Goal: Check status: Check status

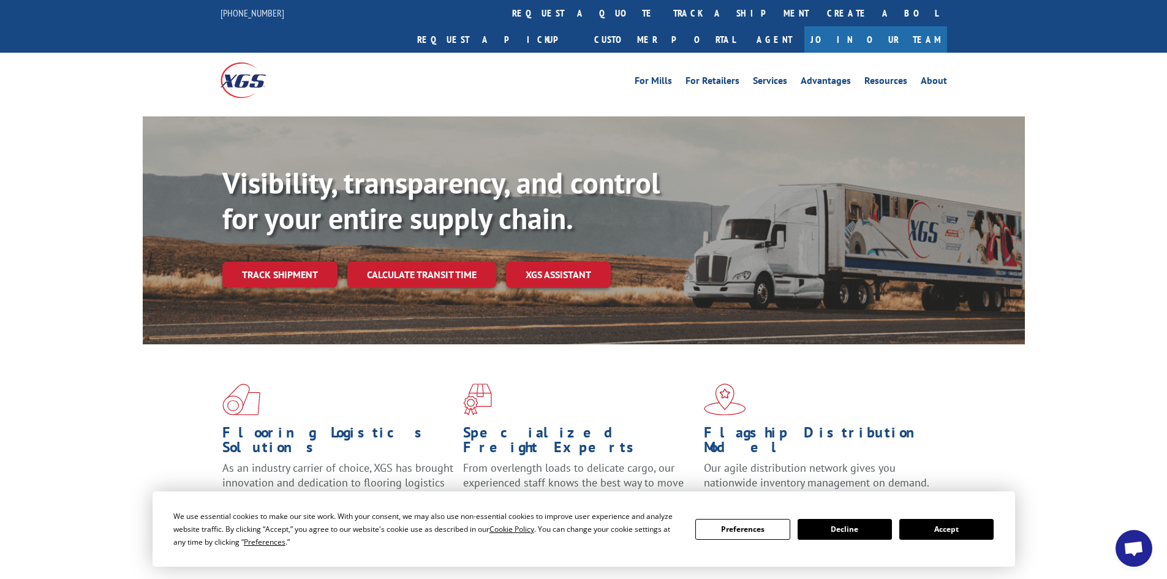
click at [261, 262] on link "Track shipment" at bounding box center [279, 275] width 115 height 26
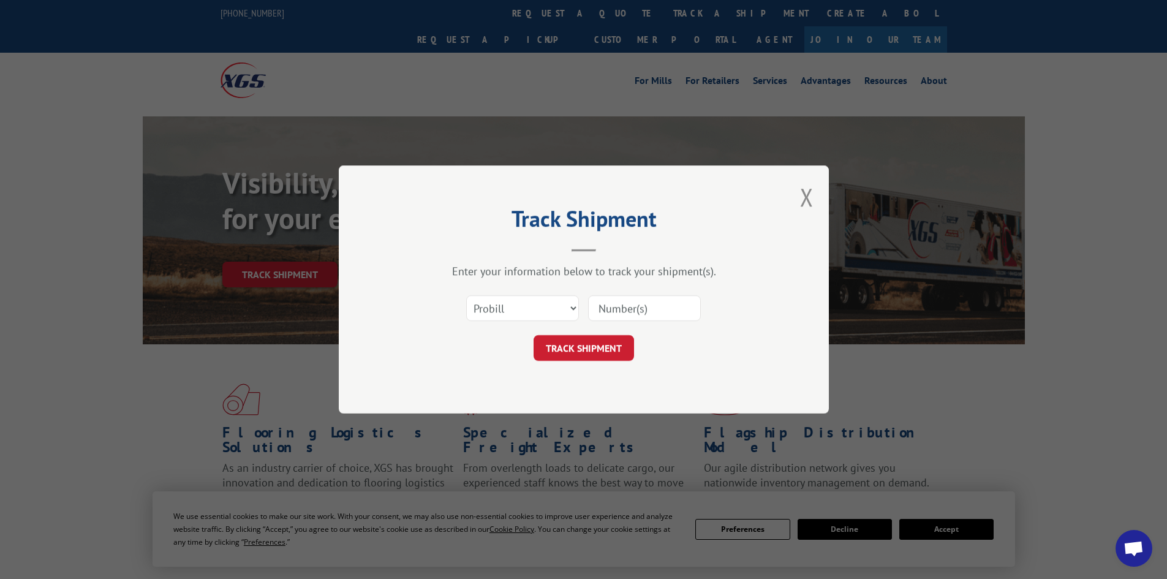
click at [671, 312] on input at bounding box center [644, 308] width 113 height 26
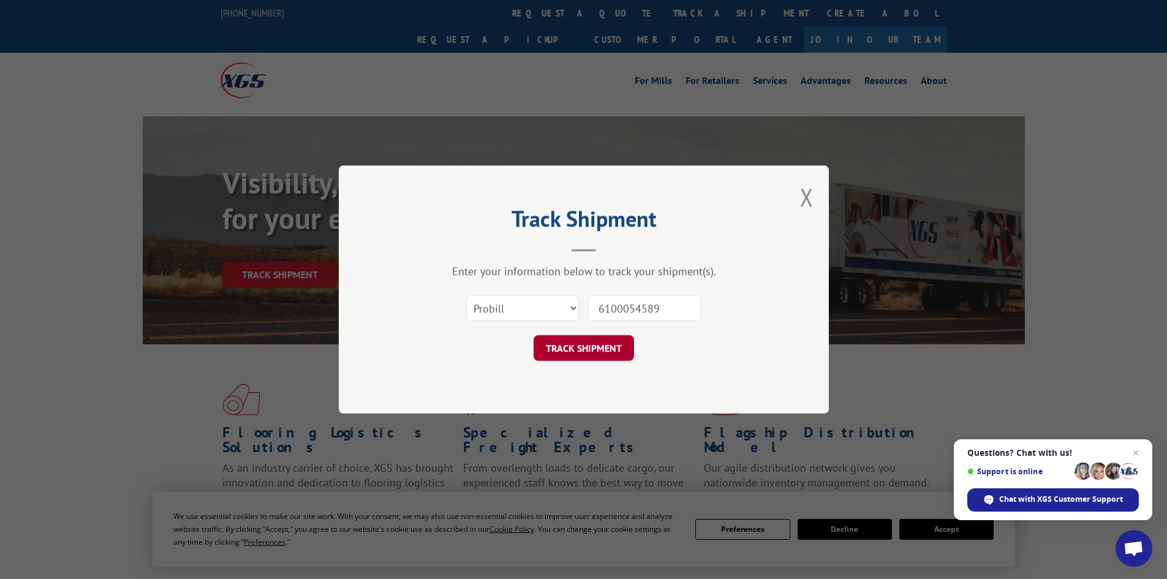
type input "6100054589"
click at [571, 344] on button "TRACK SHIPMENT" at bounding box center [583, 348] width 100 height 26
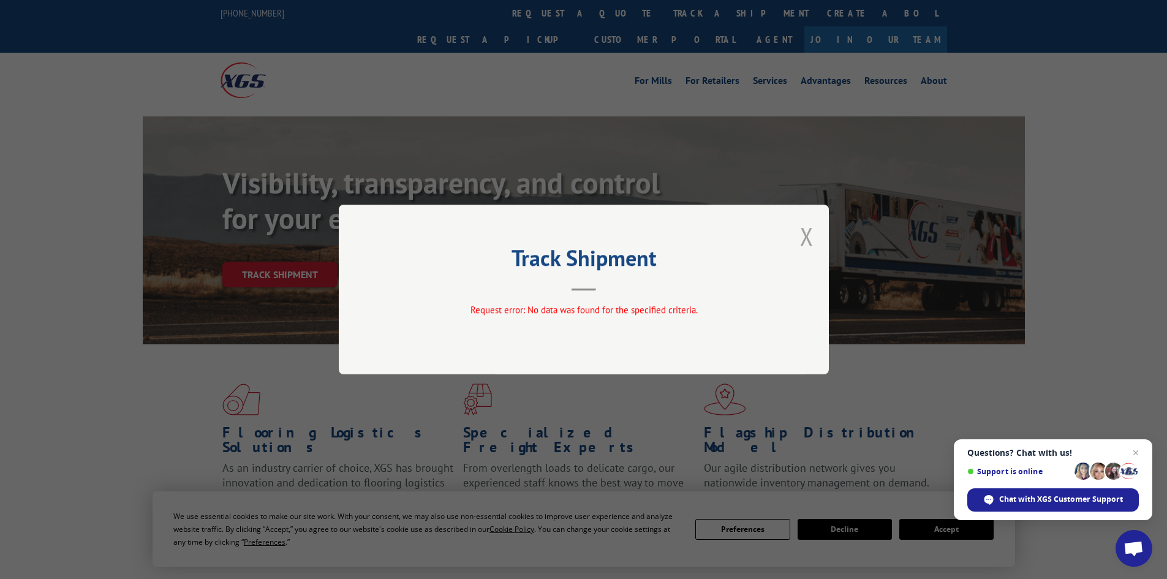
click at [805, 238] on button "Close modal" at bounding box center [806, 236] width 13 height 32
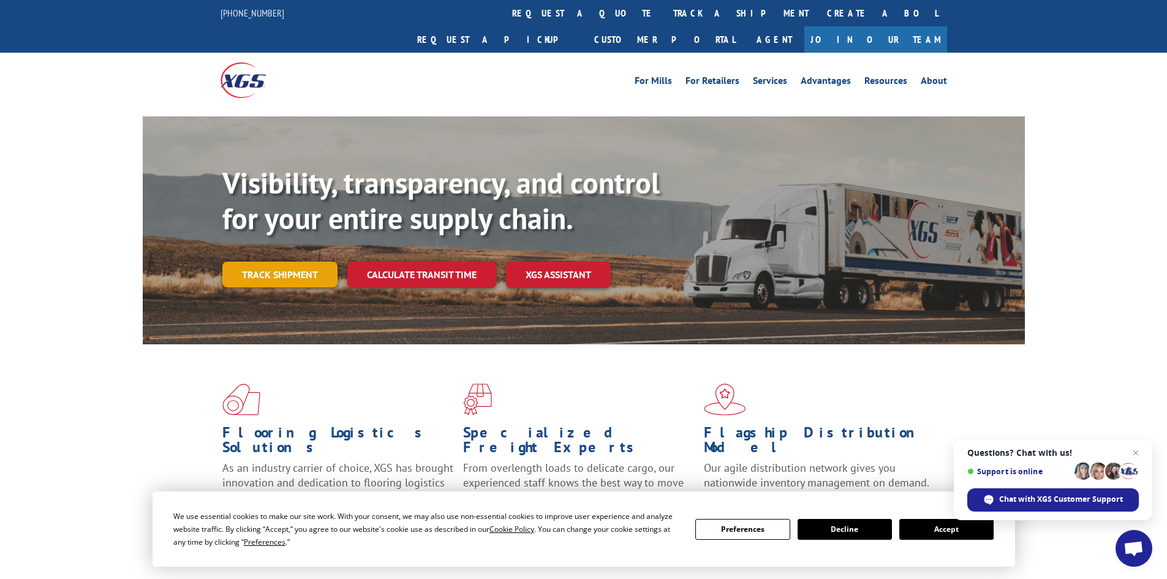
click at [265, 262] on link "Track shipment" at bounding box center [279, 275] width 115 height 26
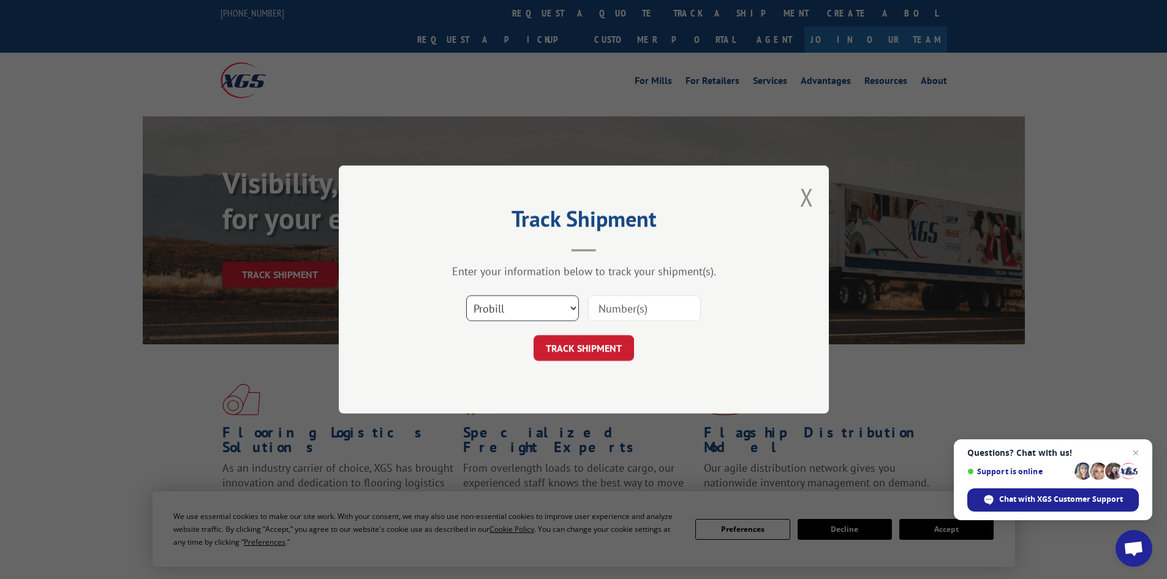
click at [571, 309] on select "Select category... Probill BOL PO" at bounding box center [522, 308] width 113 height 26
select select "bol"
click at [466, 295] on select "Select category... Probill BOL PO" at bounding box center [522, 308] width 113 height 26
click at [620, 311] on input at bounding box center [644, 308] width 113 height 26
type input "6100054589"
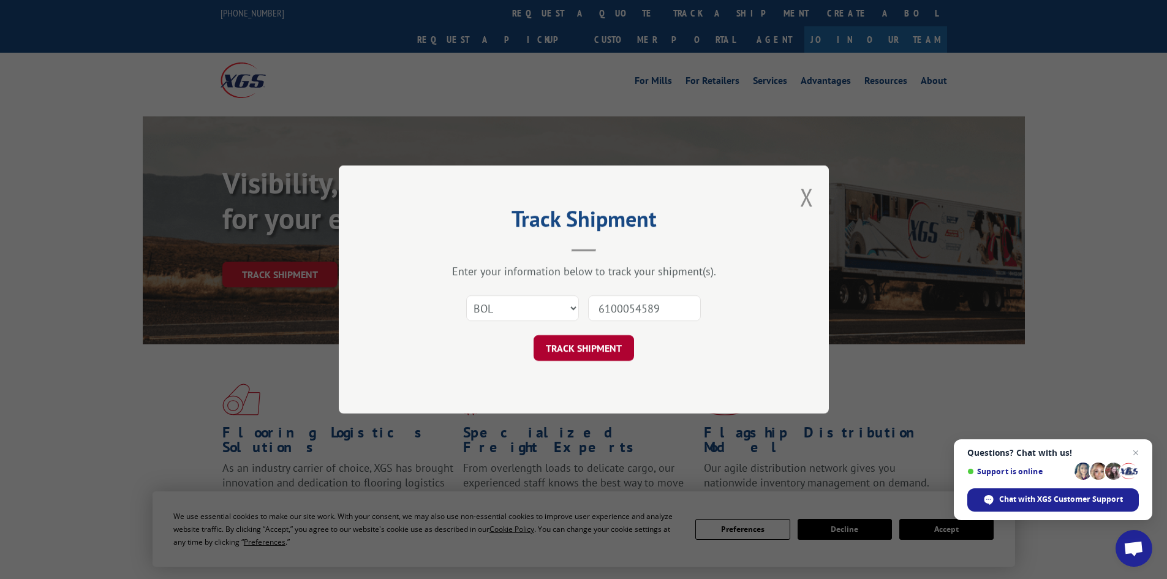
click at [594, 350] on button "TRACK SHIPMENT" at bounding box center [583, 348] width 100 height 26
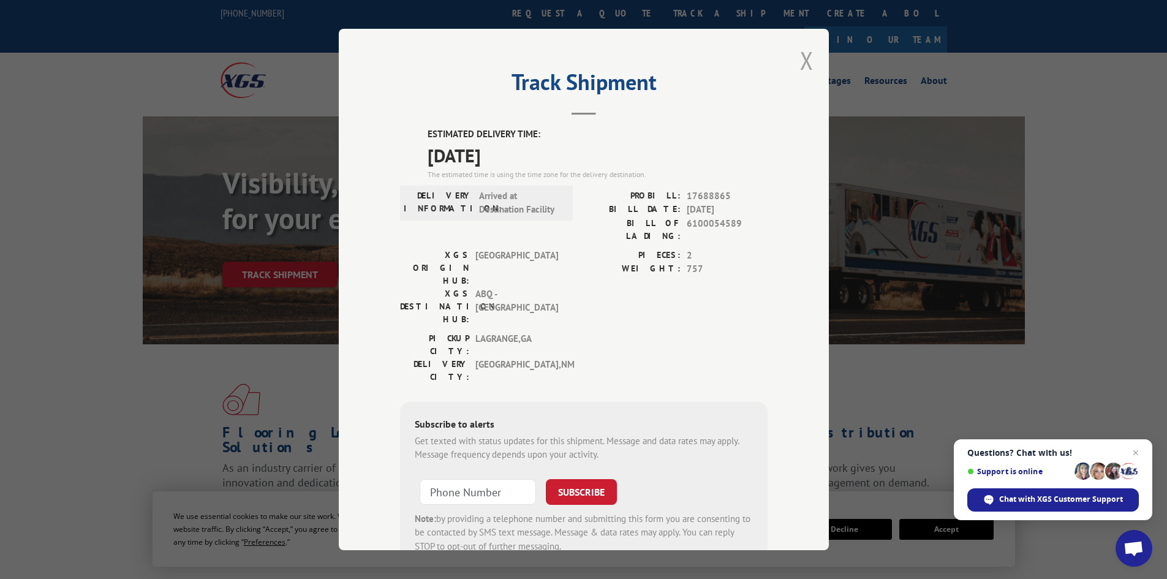
click at [801, 59] on button "Close modal" at bounding box center [806, 60] width 13 height 32
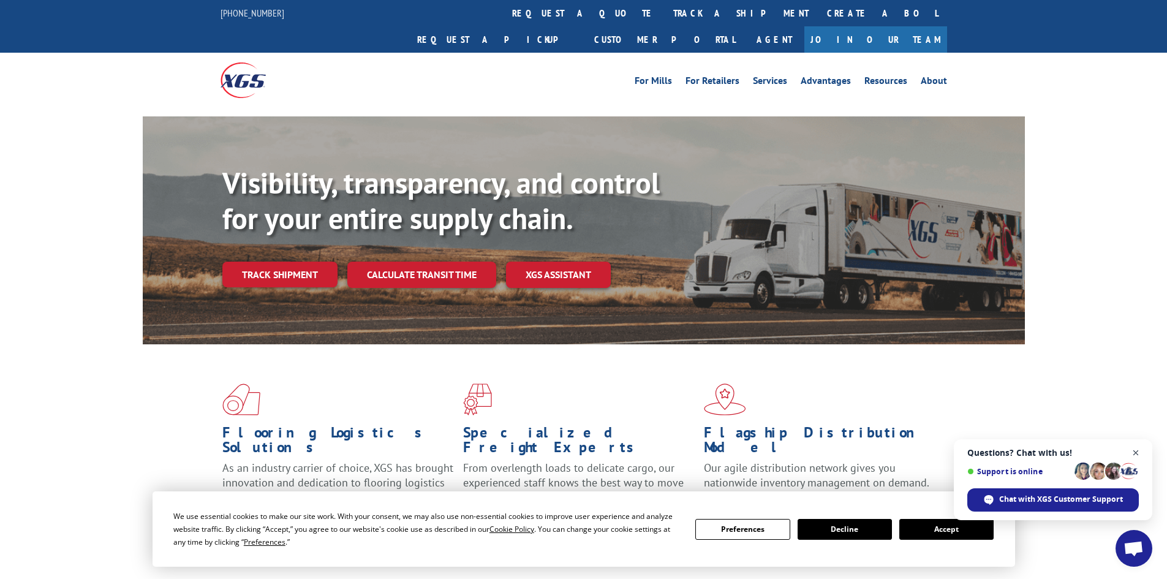
click at [1138, 453] on span "Close chat" at bounding box center [1135, 452] width 15 height 15
